Goal: Task Accomplishment & Management: Manage account settings

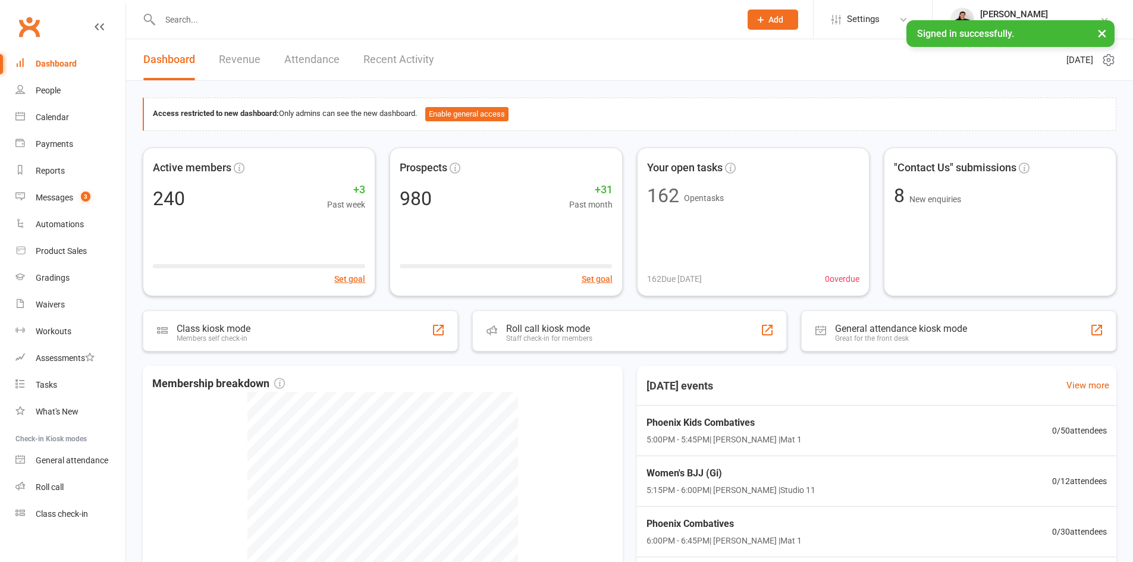
click at [246, 23] on input "text" at bounding box center [444, 19] width 576 height 17
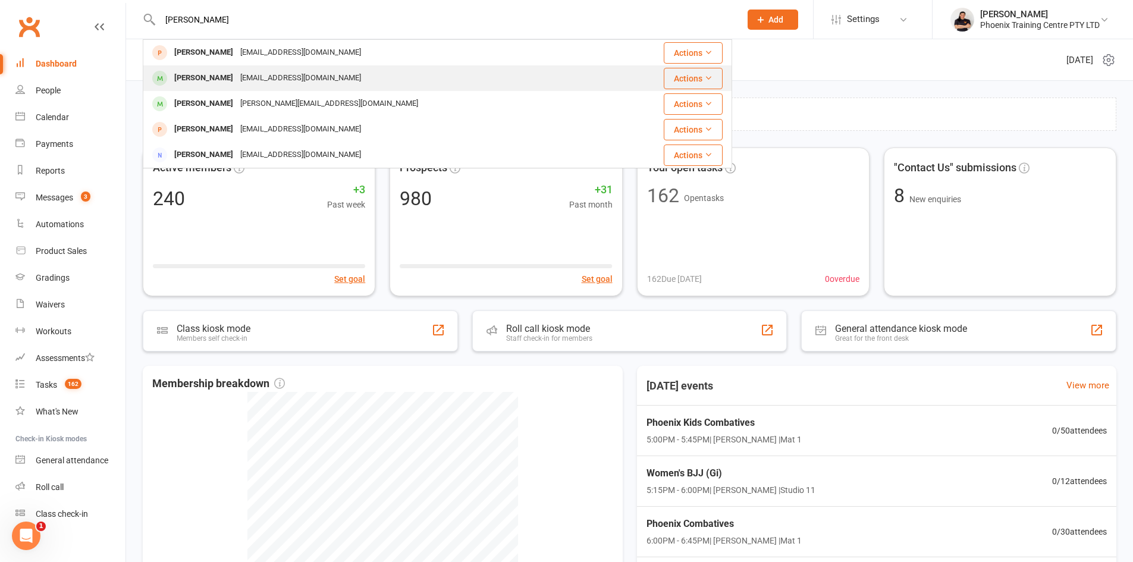
type input "[PERSON_NAME]"
click at [237, 83] on div "[EMAIL_ADDRESS][DOMAIN_NAME]" at bounding box center [301, 78] width 128 height 17
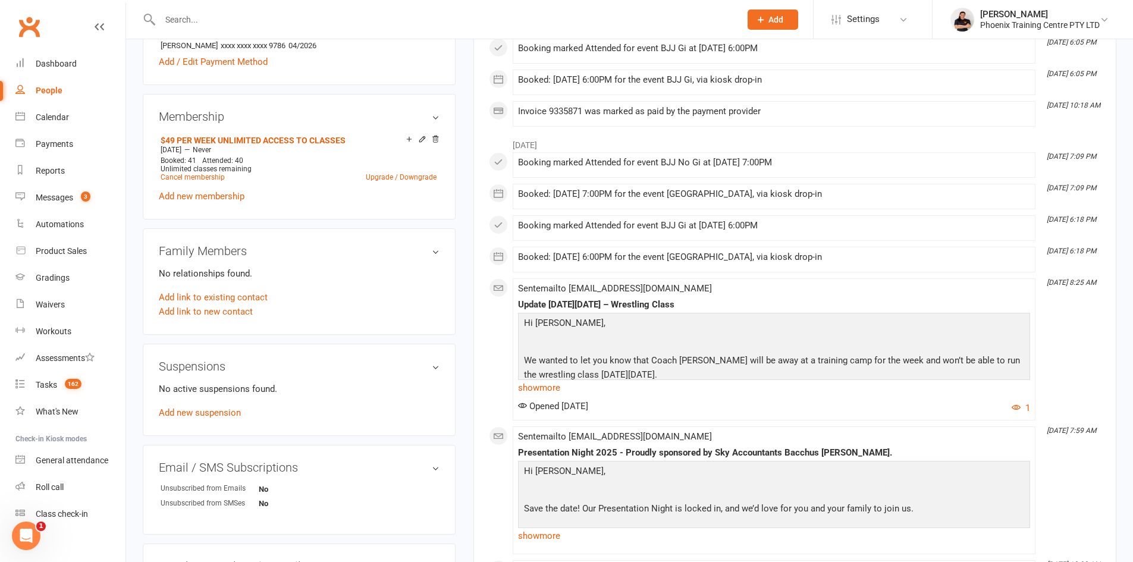
scroll to position [416, 0]
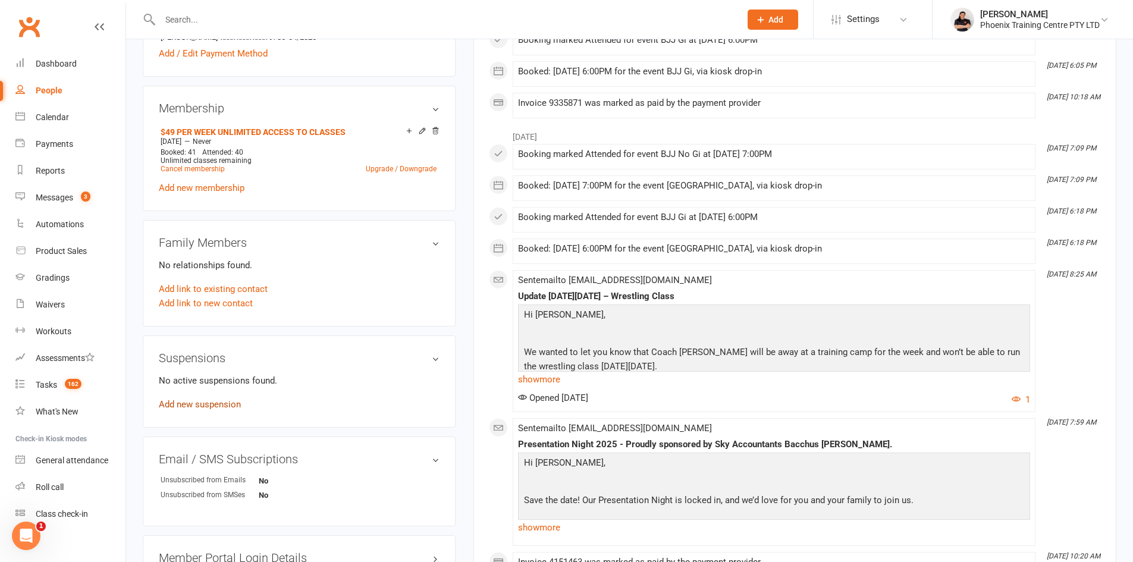
click at [200, 401] on link "Add new suspension" at bounding box center [200, 404] width 82 height 11
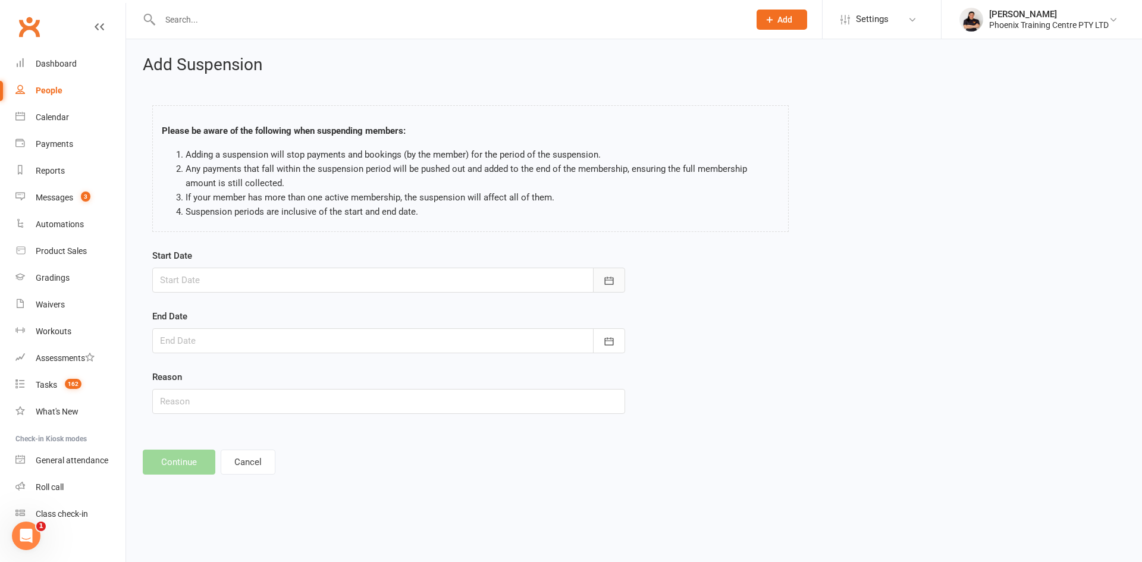
click at [602, 282] on button "button" at bounding box center [609, 280] width 32 height 25
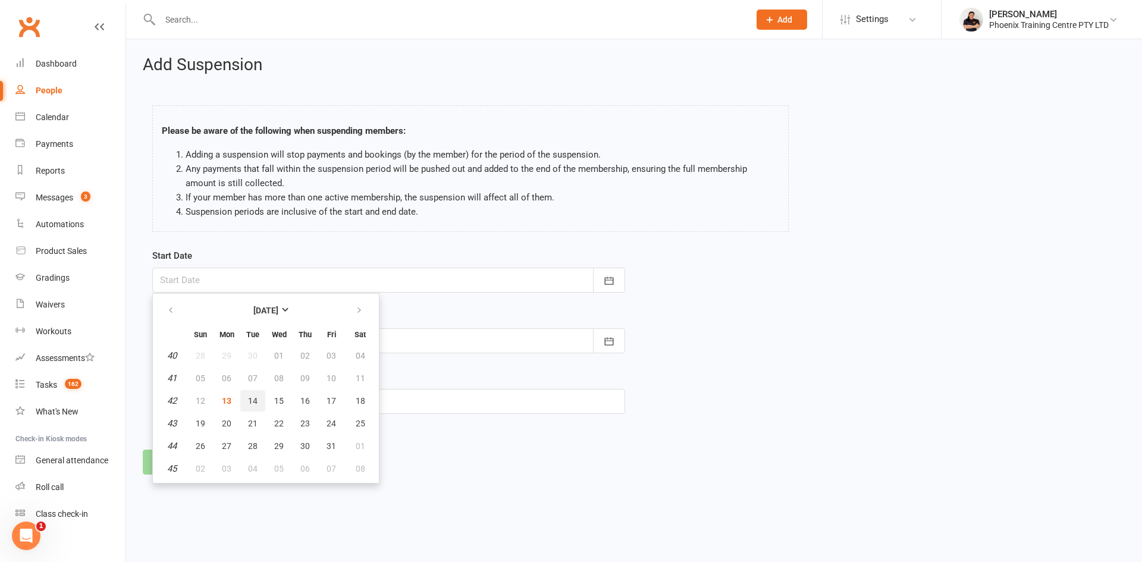
click at [246, 403] on button "14" at bounding box center [252, 400] width 25 height 21
type input "[DATE]"
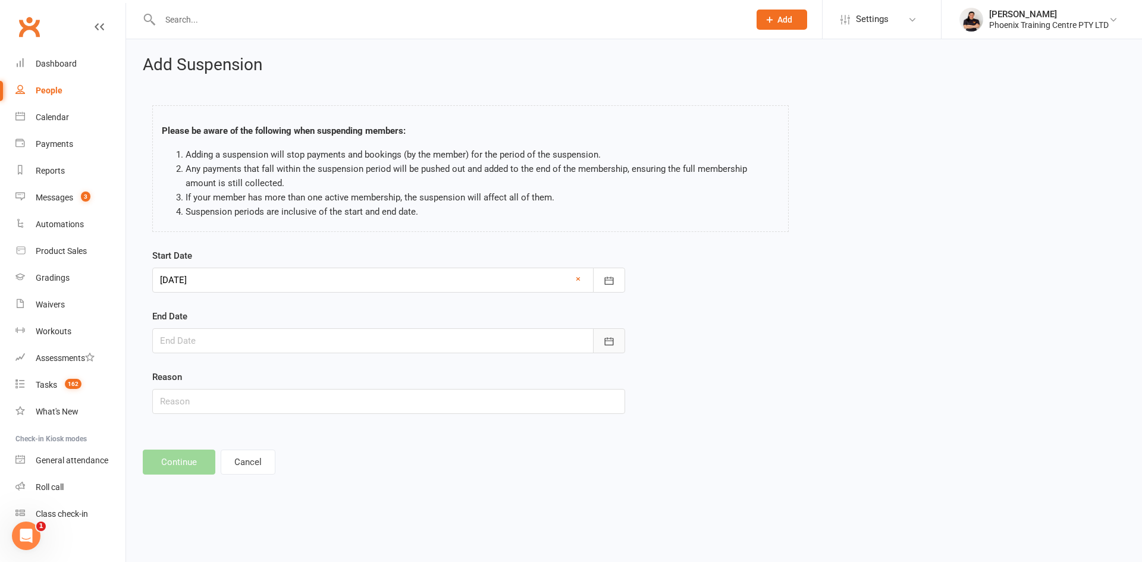
click at [607, 339] on icon "button" at bounding box center [609, 341] width 9 height 8
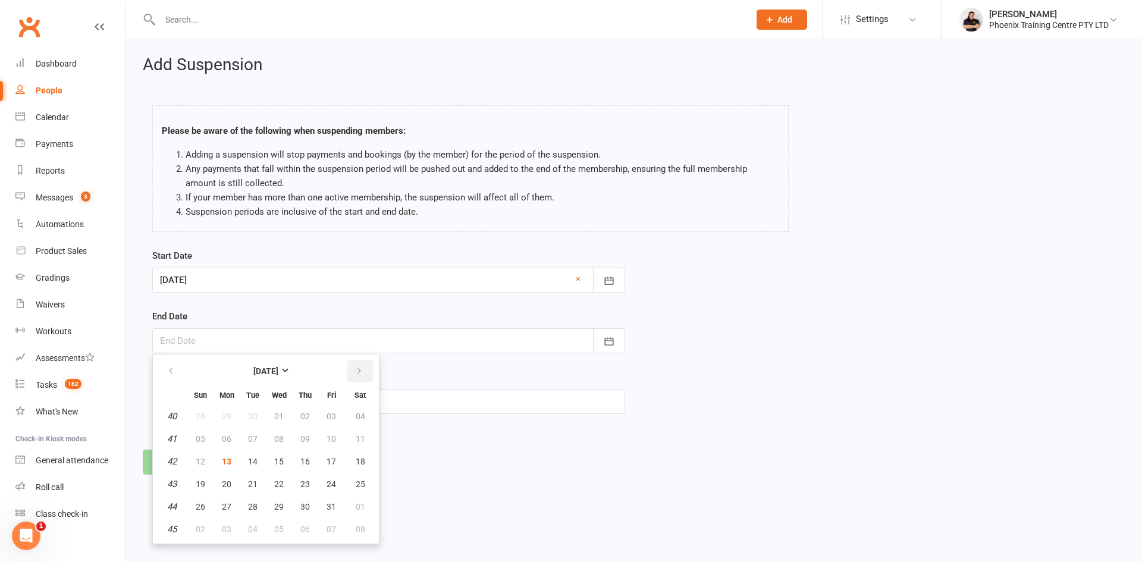
click at [352, 367] on button "button" at bounding box center [360, 370] width 26 height 21
click at [208, 415] on button "01" at bounding box center [200, 416] width 25 height 21
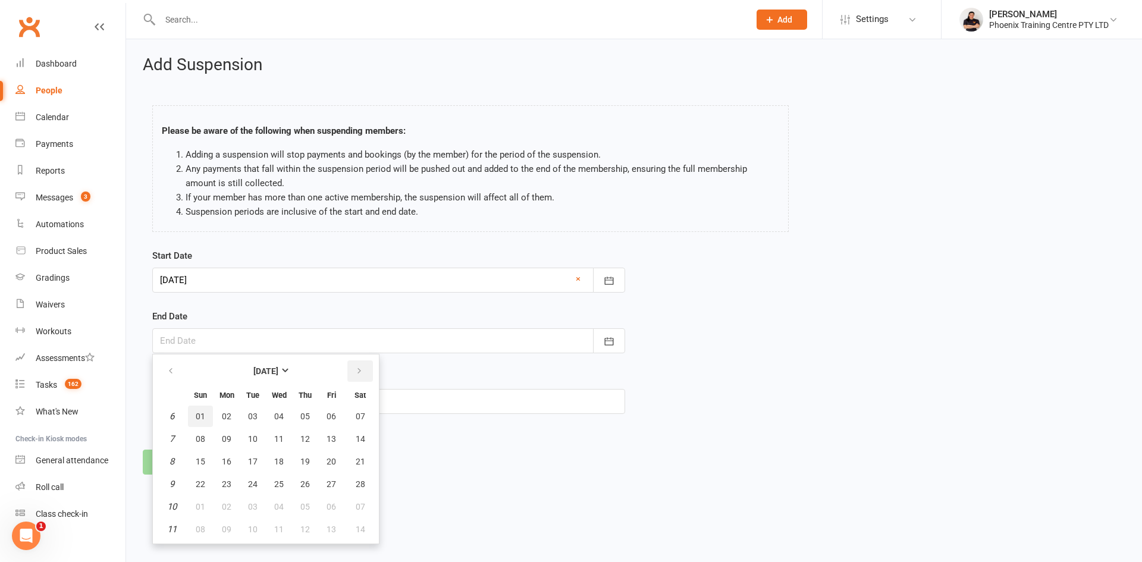
type input "[DATE]"
click at [206, 409] on input "text" at bounding box center [388, 401] width 473 height 25
type input "requested"
click at [175, 454] on button "Continue" at bounding box center [179, 462] width 73 height 25
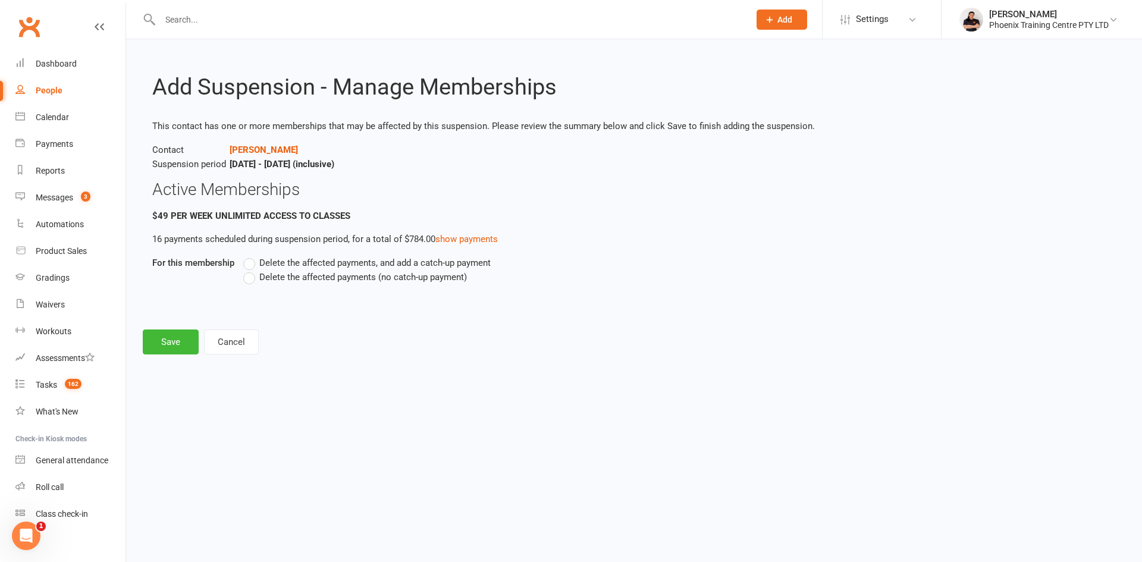
click at [250, 282] on label "Delete the affected payments (no catch-up payment)" at bounding box center [355, 277] width 224 height 14
click at [250, 270] on input "Delete the affected payments (no catch-up payment)" at bounding box center [247, 270] width 8 height 0
click at [165, 342] on button "Save" at bounding box center [171, 342] width 56 height 25
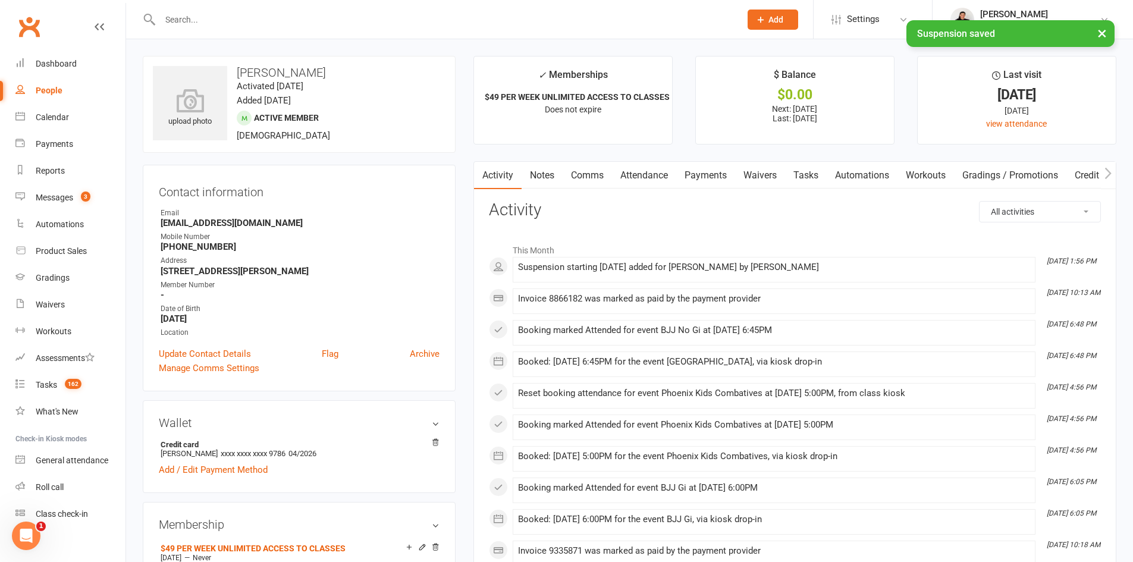
click at [233, 18] on input "text" at bounding box center [444, 19] width 576 height 17
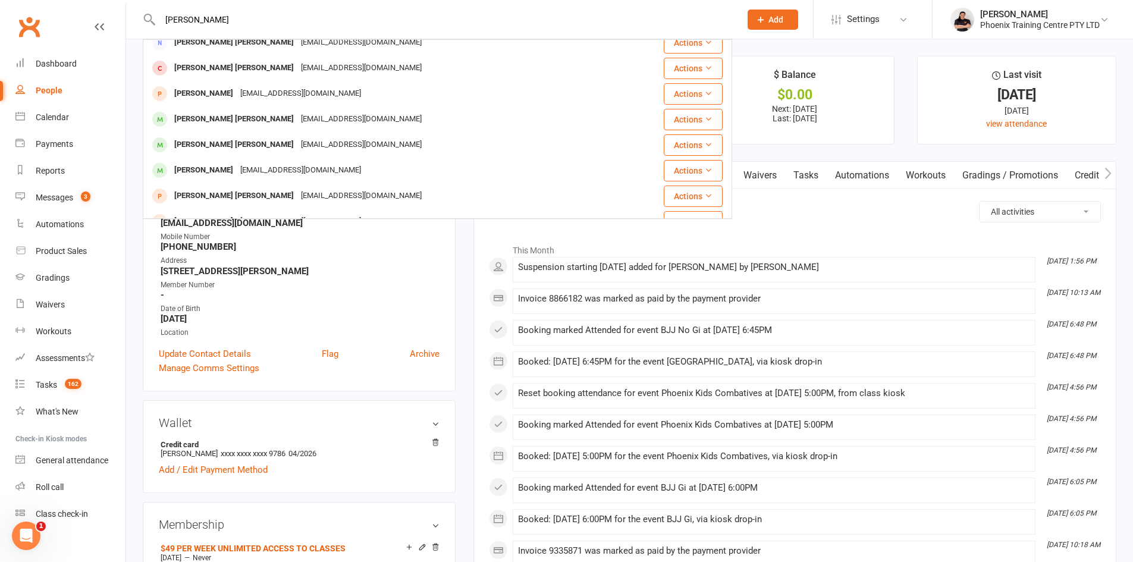
scroll to position [238, 0]
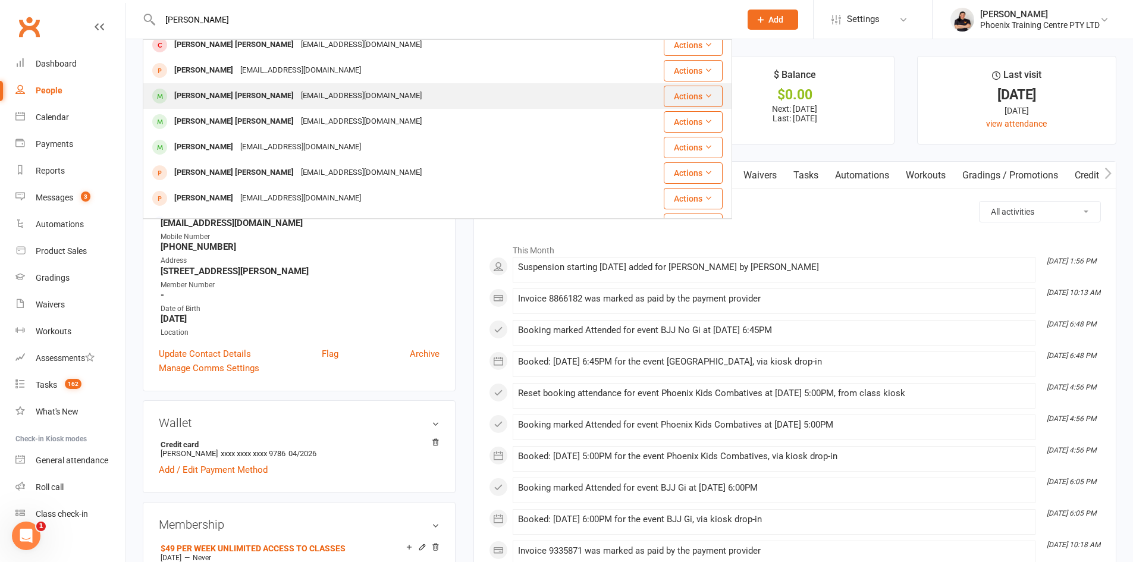
type input "[PERSON_NAME]"
click at [239, 92] on div "[PERSON_NAME] [PERSON_NAME]" at bounding box center [234, 95] width 127 height 17
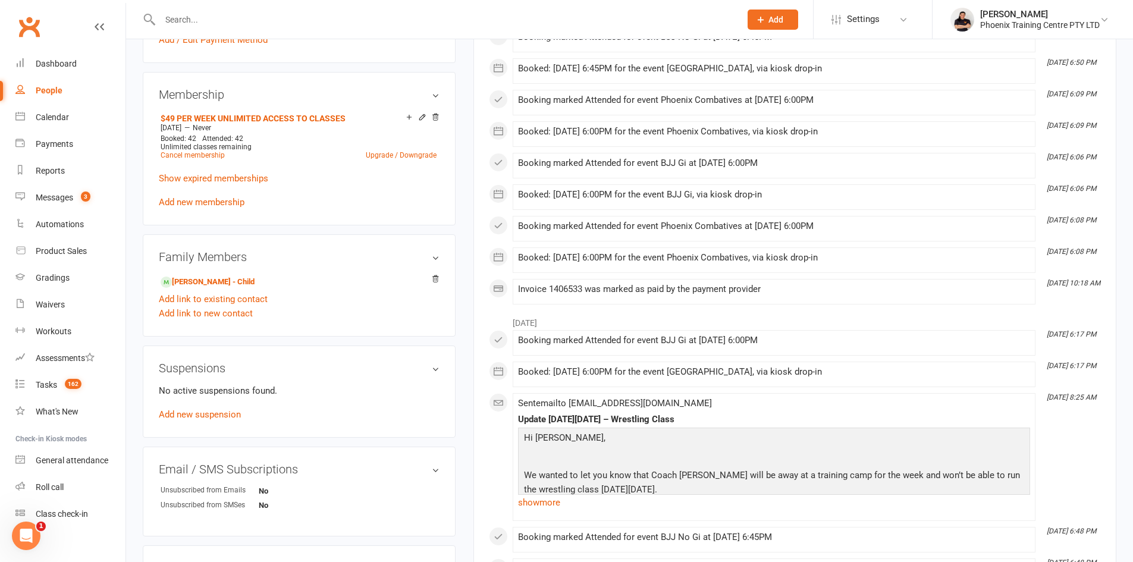
scroll to position [535, 0]
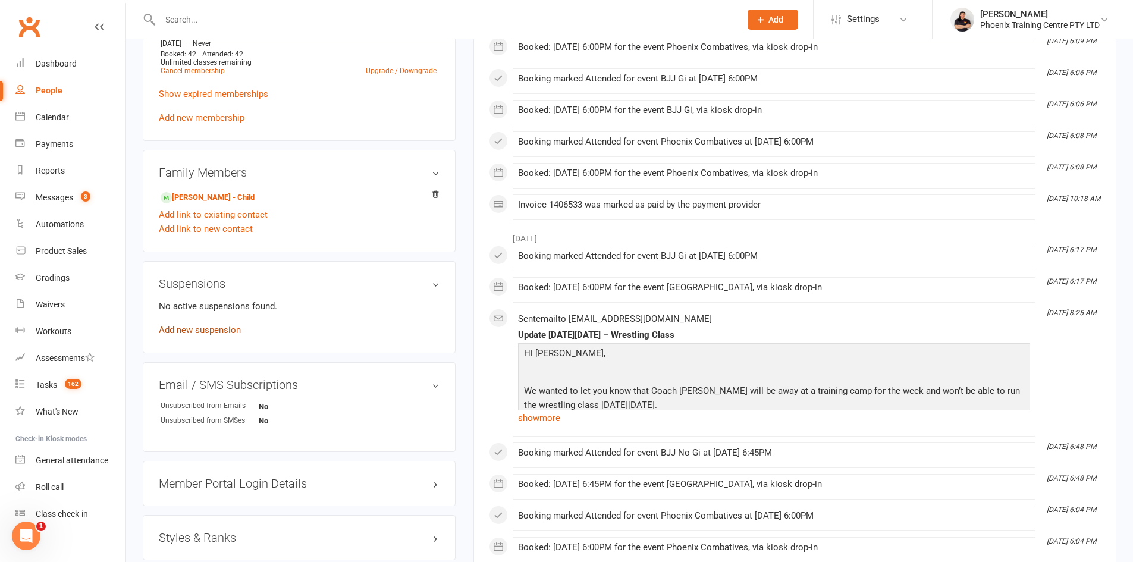
click at [223, 335] on link "Add new suspension" at bounding box center [200, 330] width 82 height 11
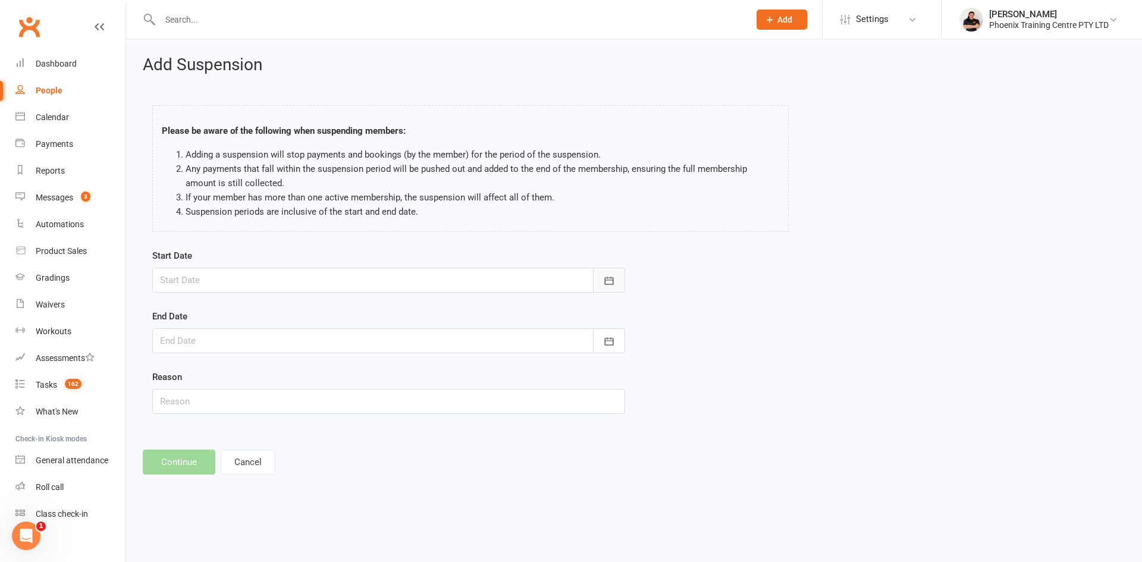
click at [608, 282] on icon "button" at bounding box center [609, 281] width 12 height 12
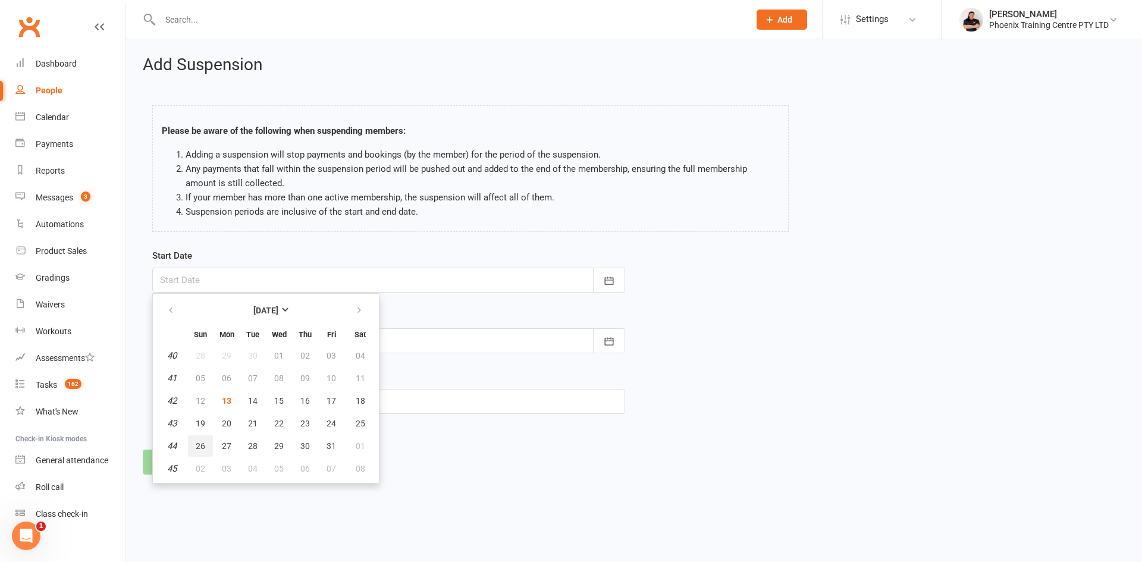
click at [202, 443] on span "26" at bounding box center [201, 446] width 10 height 10
type input "[DATE]"
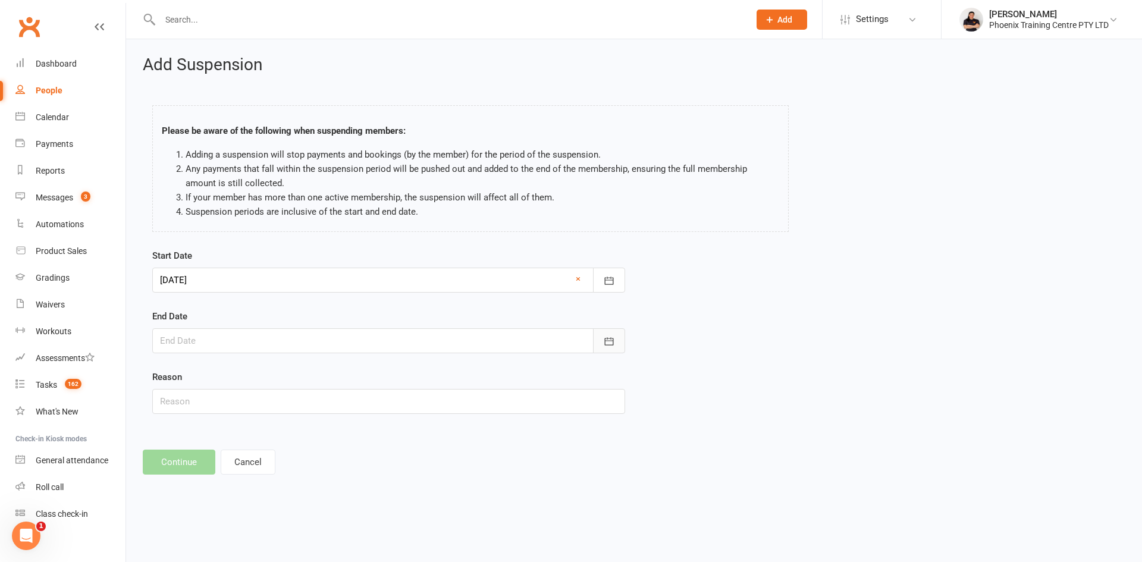
click at [611, 344] on icon "button" at bounding box center [609, 341] width 12 height 12
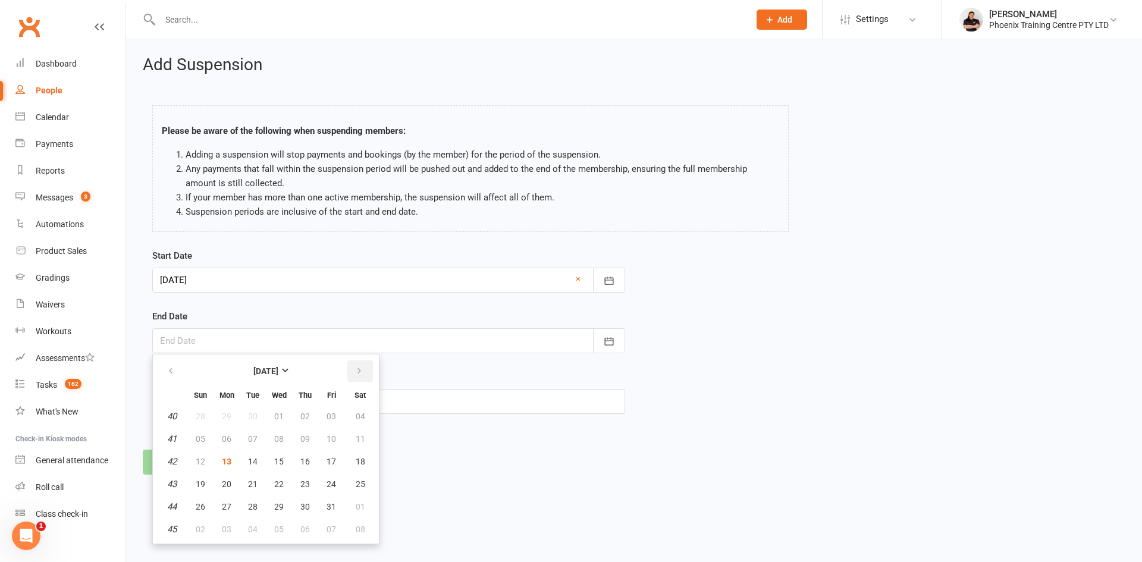
click at [361, 369] on icon "button" at bounding box center [359, 371] width 8 height 10
click at [200, 462] on span "09" at bounding box center [201, 462] width 10 height 10
type input "[DATE]"
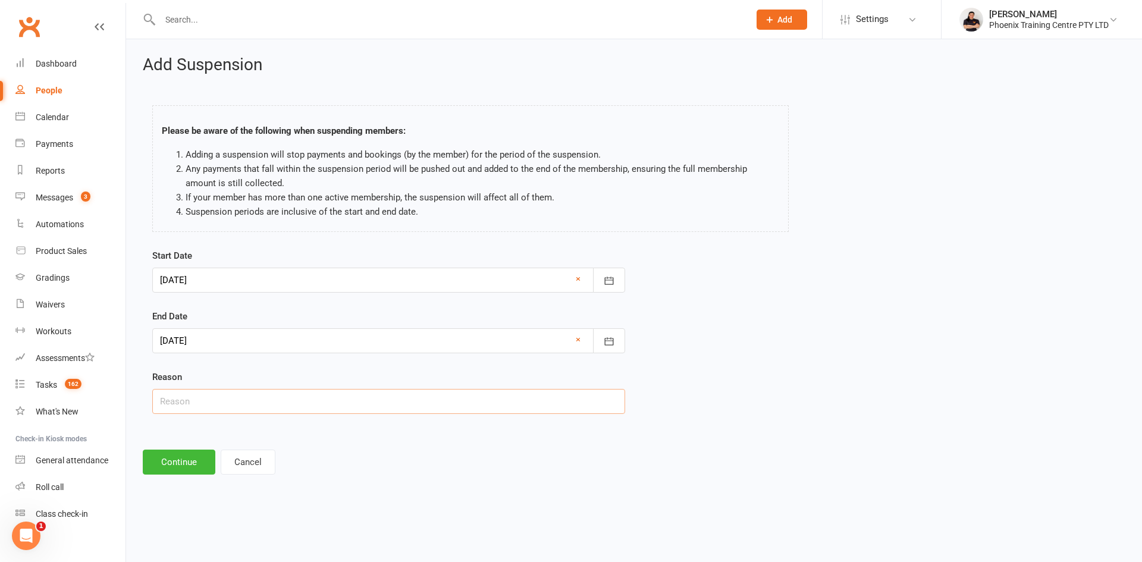
click at [192, 401] on input "text" at bounding box center [388, 401] width 473 height 25
type input "requested"
click at [178, 461] on button "Continue" at bounding box center [179, 462] width 73 height 25
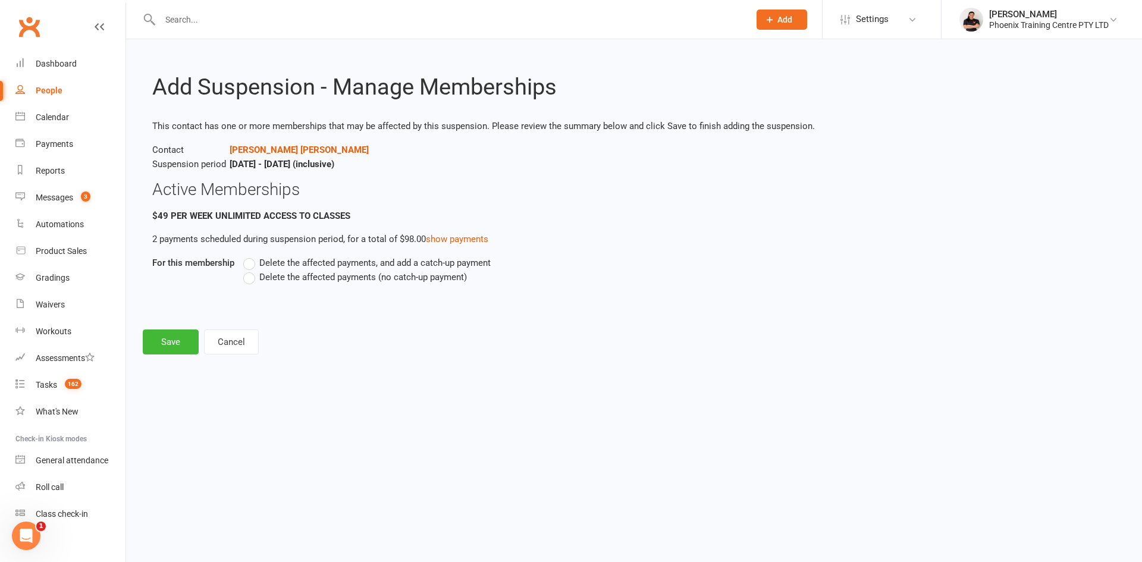
click at [250, 280] on label "Delete the affected payments (no catch-up payment)" at bounding box center [355, 277] width 224 height 14
click at [250, 270] on input "Delete the affected payments (no catch-up payment)" at bounding box center [247, 270] width 8 height 0
click at [183, 337] on button "Save" at bounding box center [171, 342] width 56 height 25
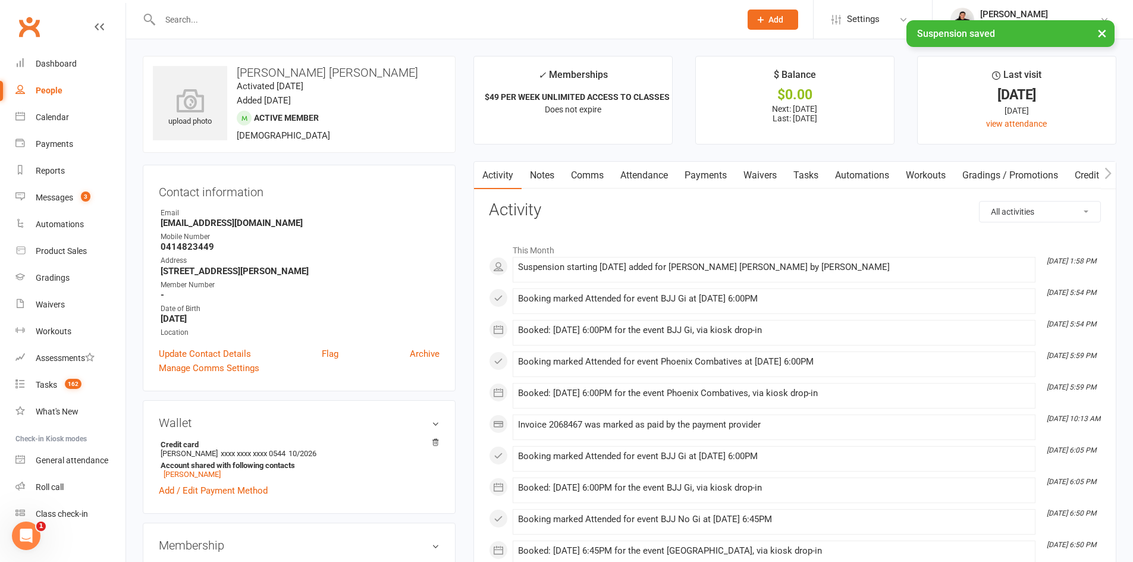
click at [249, 14] on input "text" at bounding box center [444, 19] width 576 height 17
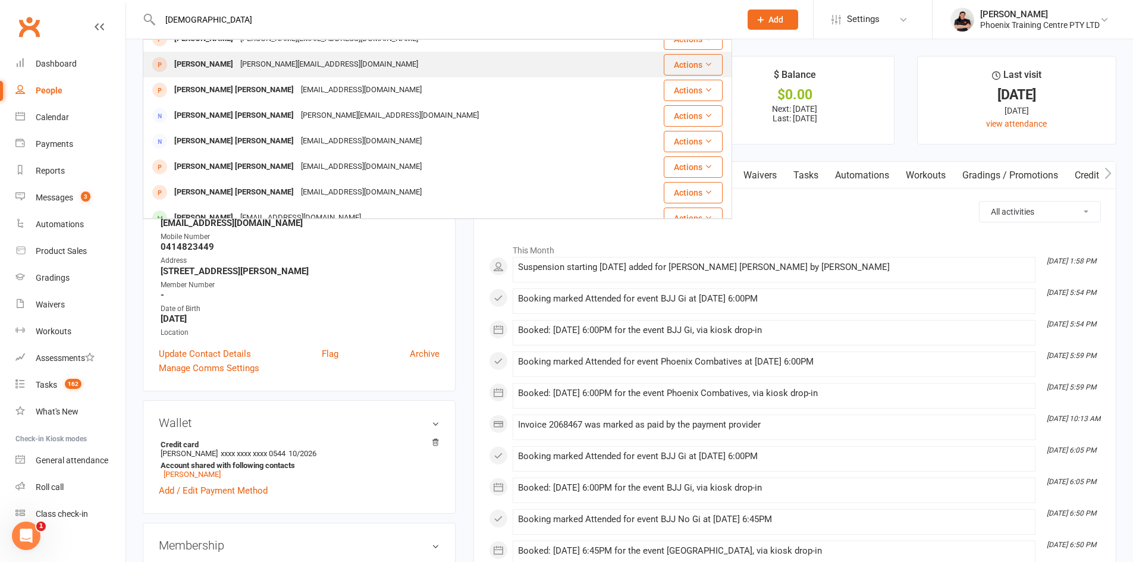
scroll to position [119, 0]
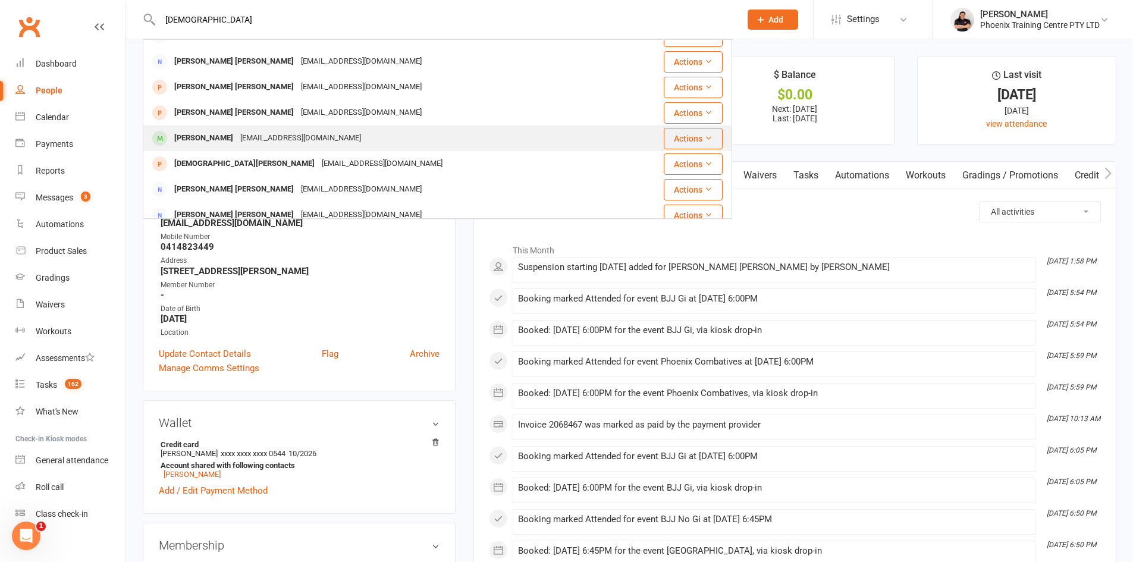
type input "[DEMOGRAPHIC_DATA]"
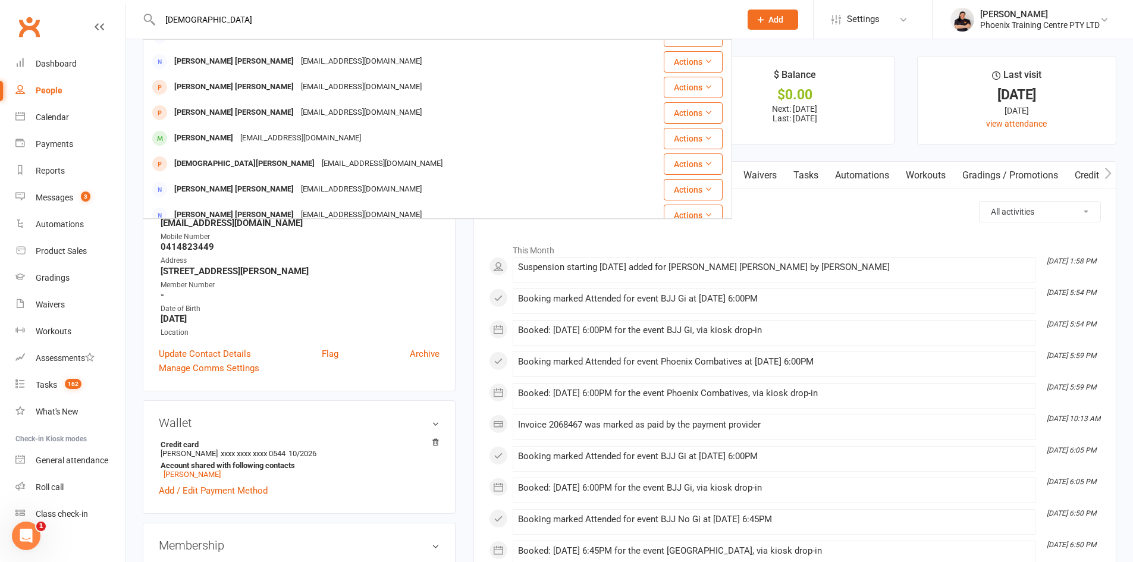
click at [233, 139] on div "[PERSON_NAME]" at bounding box center [204, 138] width 66 height 17
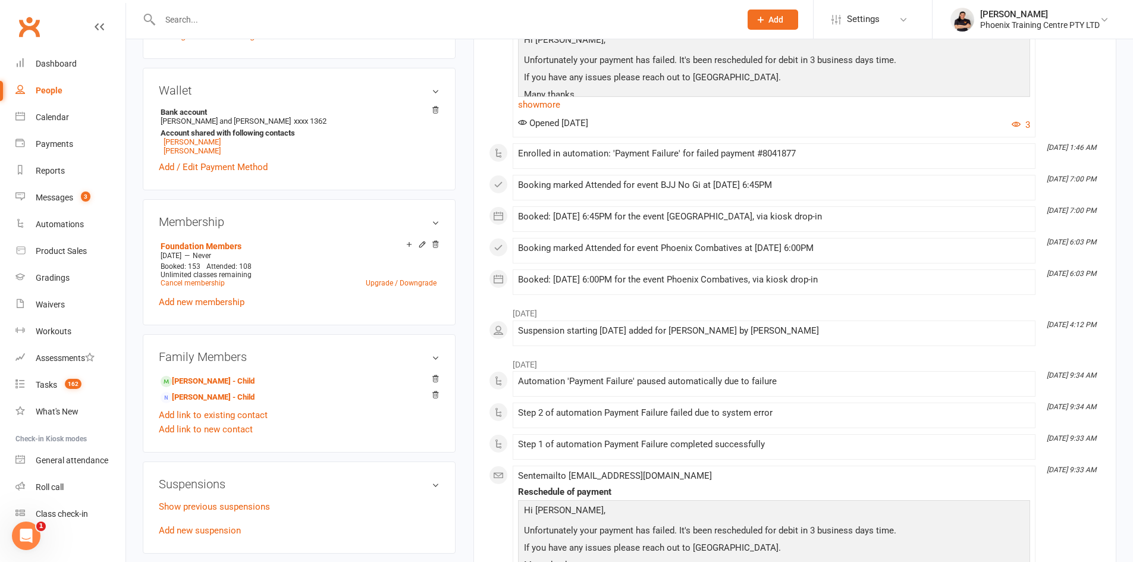
scroll to position [357, 0]
